Goal: Navigation & Orientation: Find specific page/section

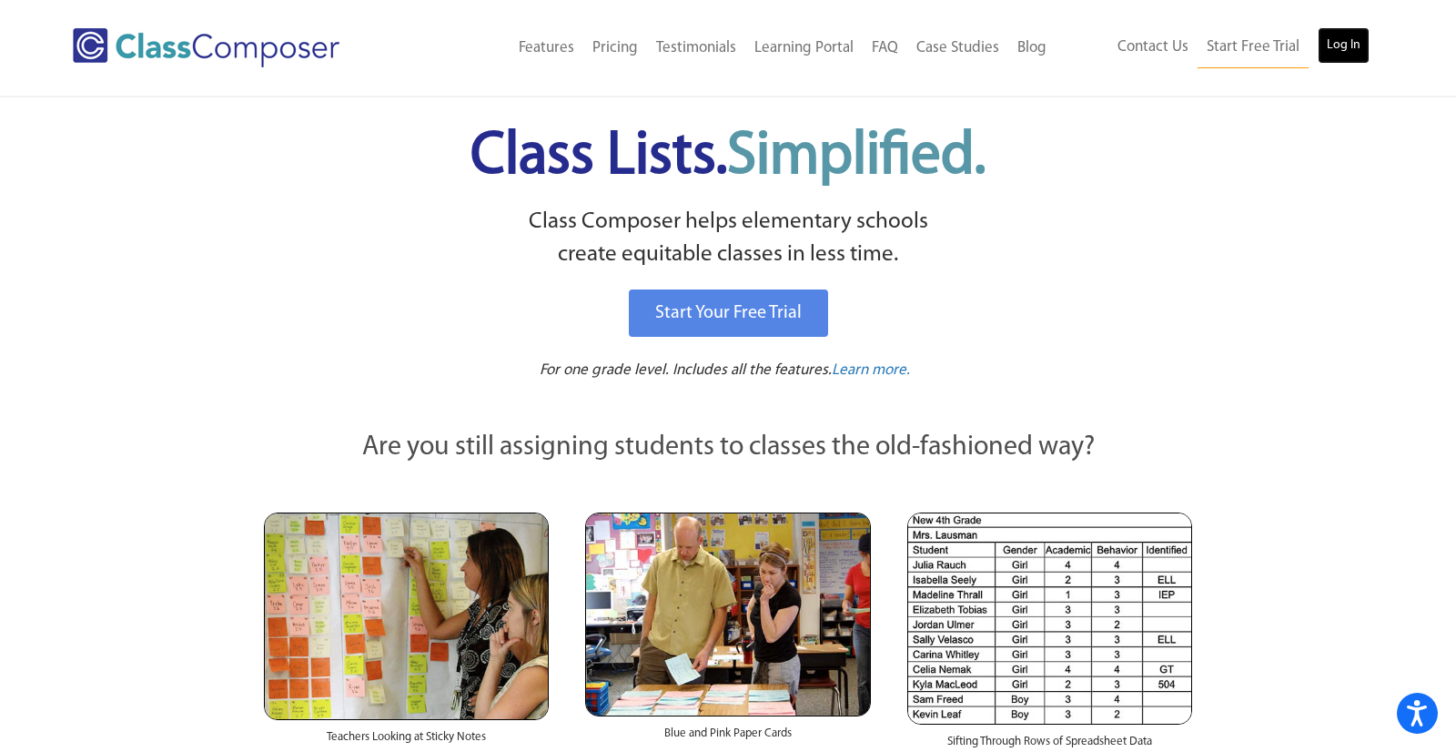
click at [1352, 56] on link "Log In" at bounding box center [1344, 45] width 52 height 36
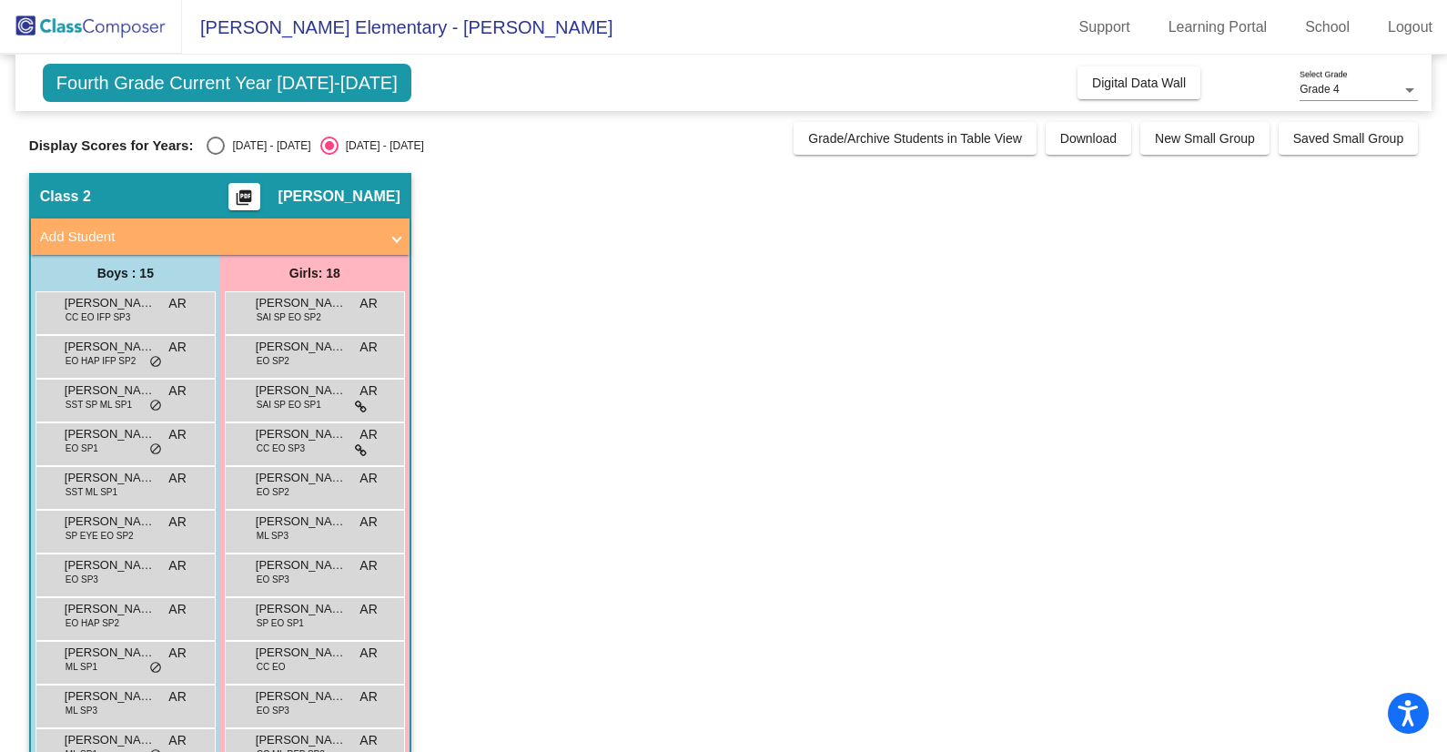
click at [753, 133] on div "Display Scores for Years: 2024 - 2025 2025 - 2026 Grade/Archive Students in Tab…" at bounding box center [723, 138] width 1389 height 33
